Goal: Navigation & Orientation: Find specific page/section

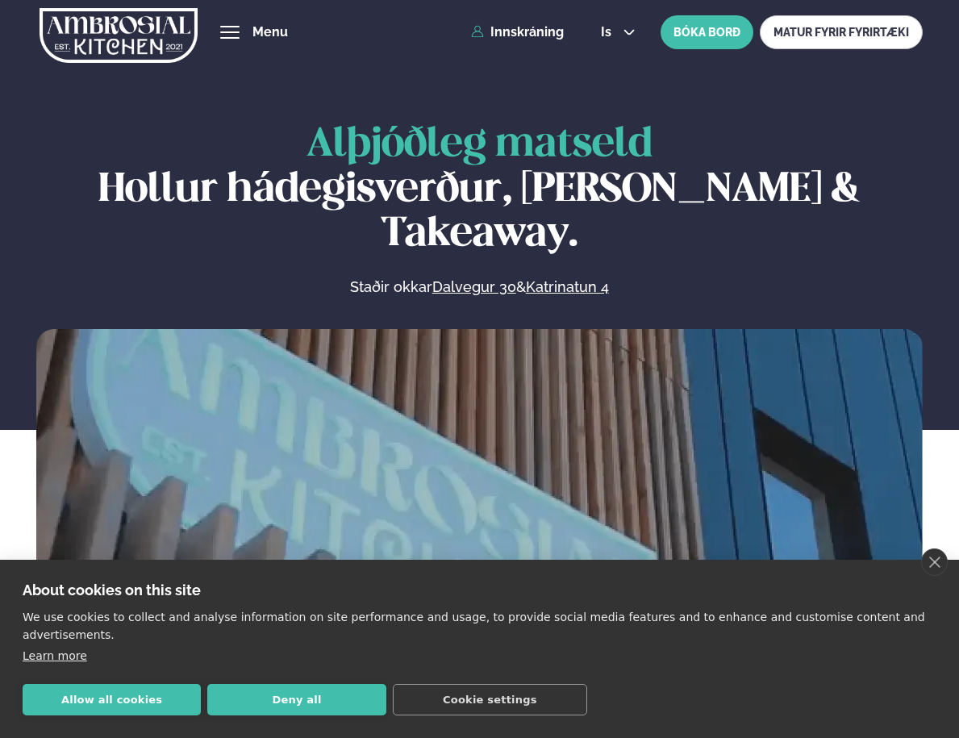
click at [240, 33] on button "hamburger" at bounding box center [229, 32] width 19 height 19
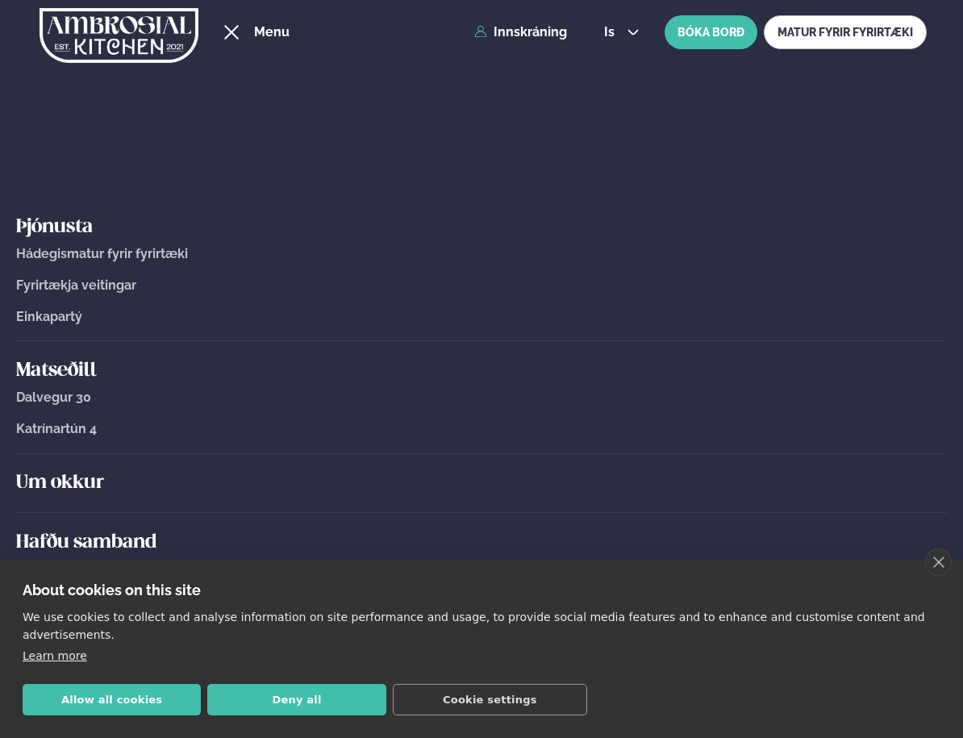
click at [241, 33] on button "hamburger" at bounding box center [231, 32] width 19 height 19
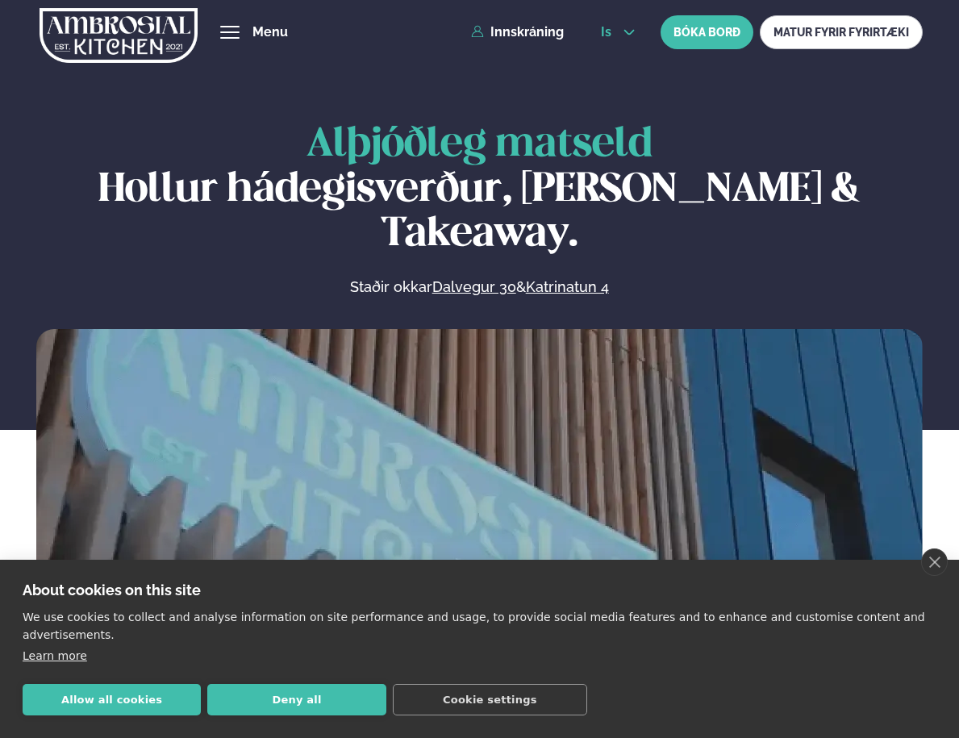
click at [630, 34] on icon at bounding box center [629, 33] width 10 height 6
click at [608, 62] on link "en" at bounding box center [618, 61] width 61 height 32
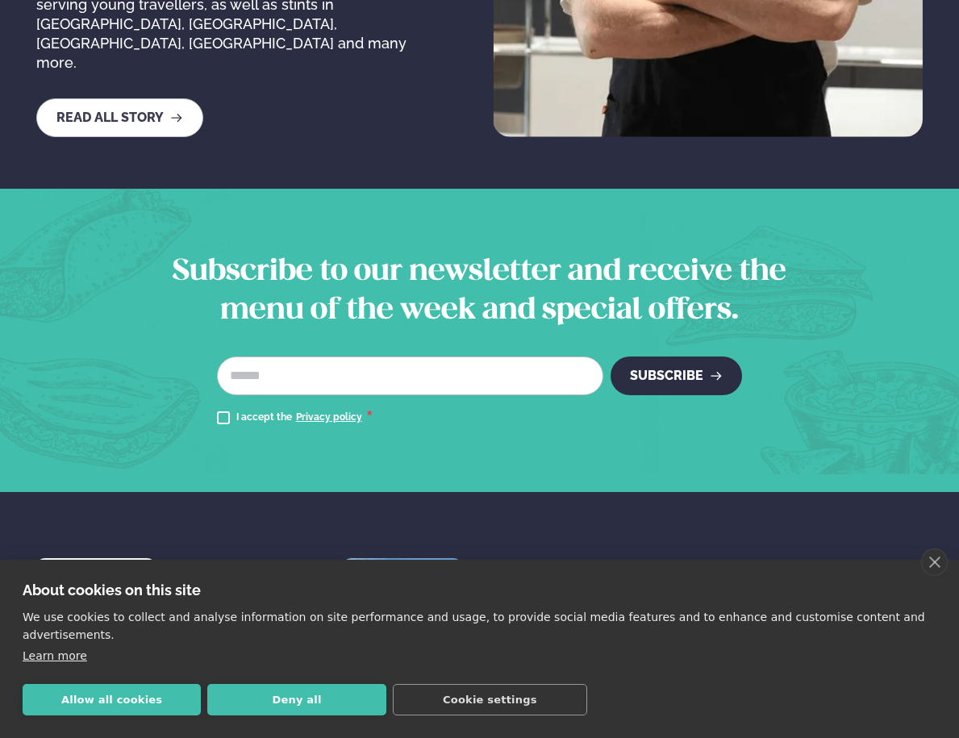
scroll to position [3038, 0]
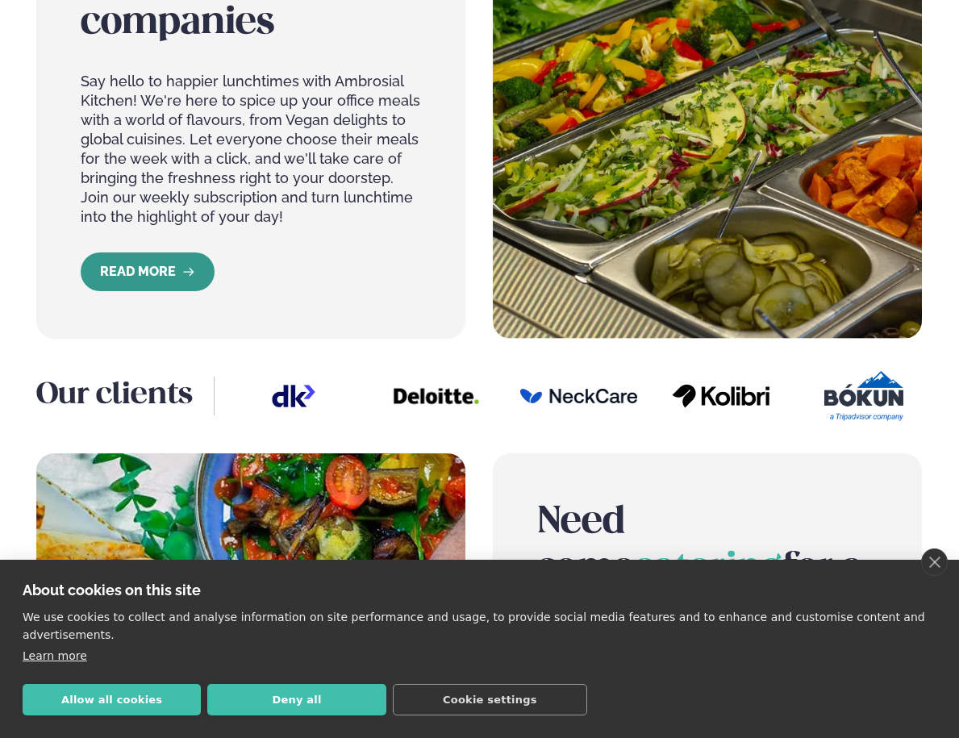
click at [192, 275] on icon "READ MORE" at bounding box center [188, 271] width 13 height 13
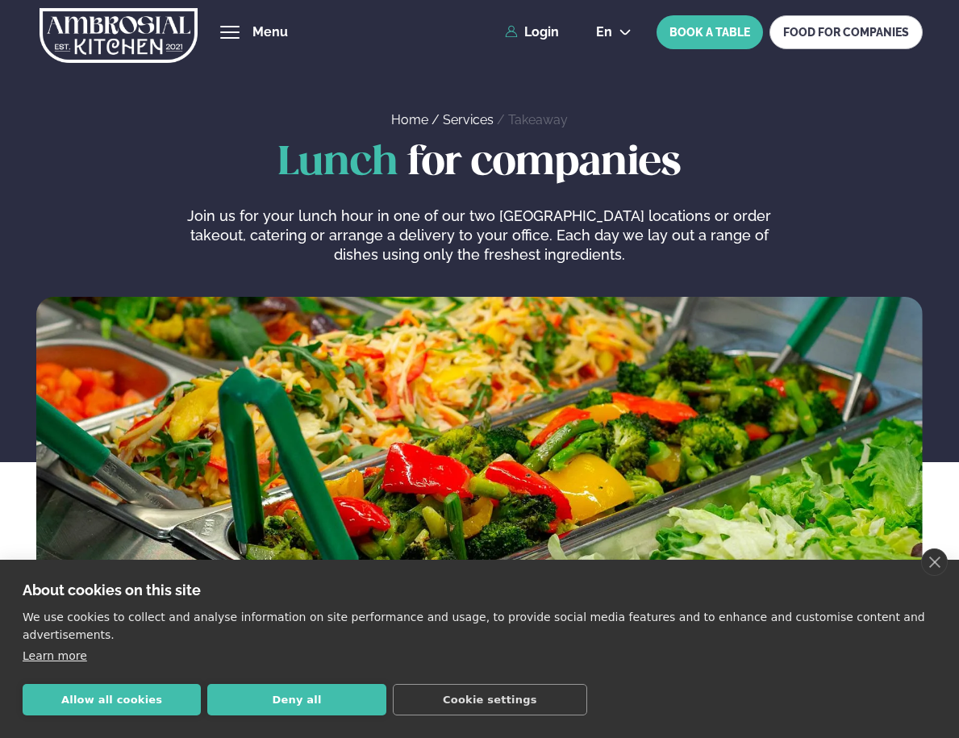
click at [228, 32] on span "hamburger" at bounding box center [230, 32] width 15 height 15
